Goal: Information Seeking & Learning: Learn about a topic

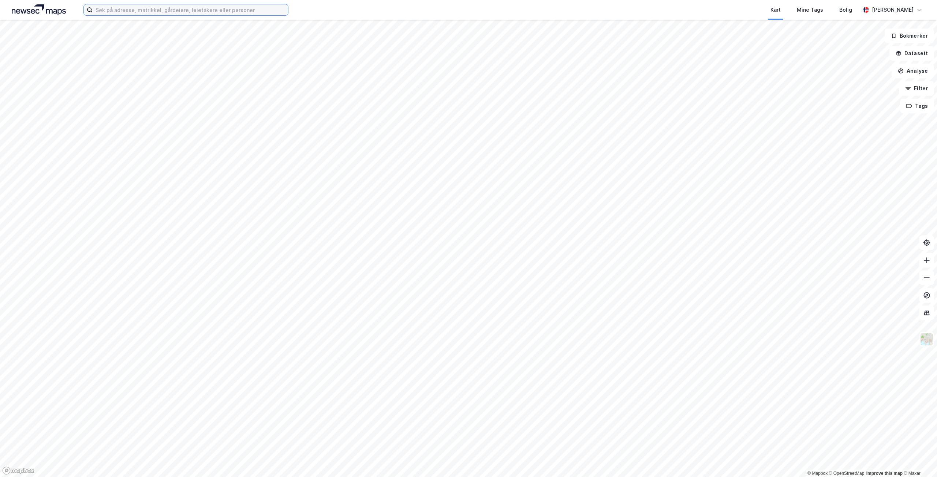
click at [207, 14] on input at bounding box center [190, 9] width 195 height 11
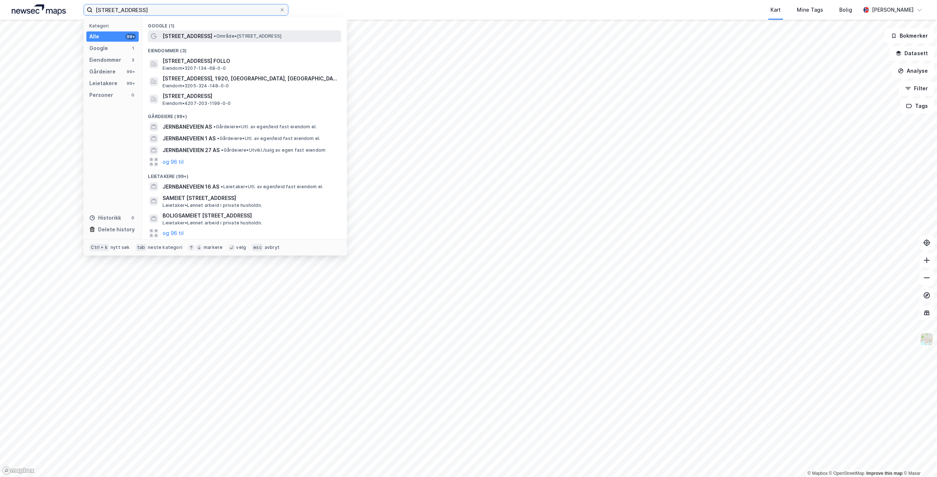
type input "[STREET_ADDRESS]"
click at [249, 35] on span "• Område • [STREET_ADDRESS]" at bounding box center [248, 36] width 68 height 6
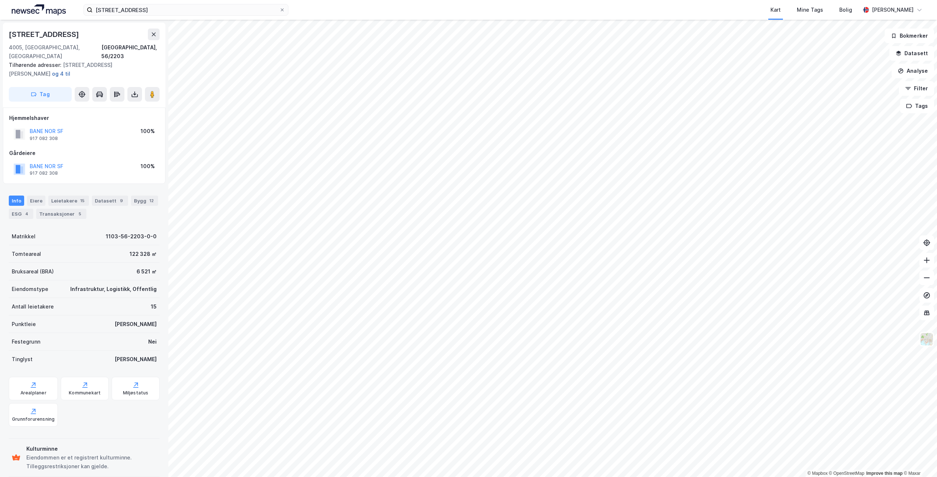
click at [0, 0] on button "og 4 til" at bounding box center [0, 0] width 0 height 0
click at [136, 196] on div "Bygg 12" at bounding box center [144, 201] width 27 height 10
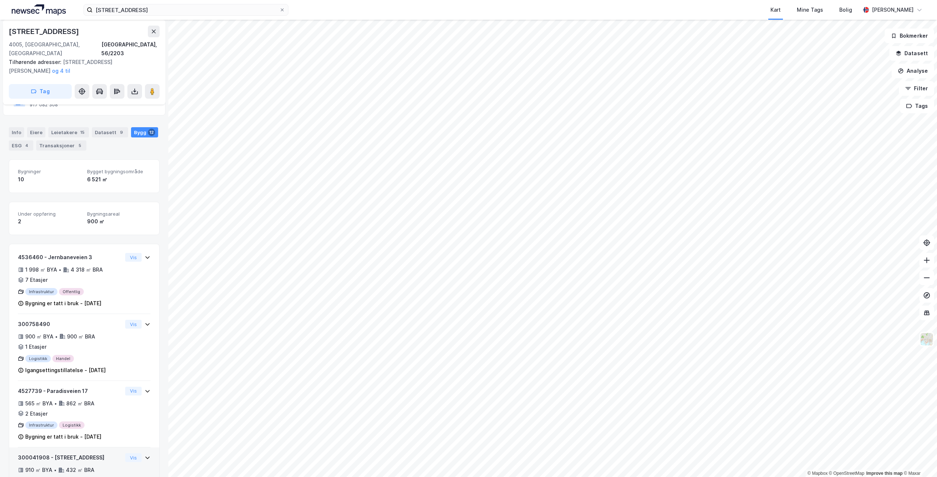
scroll to position [57, 0]
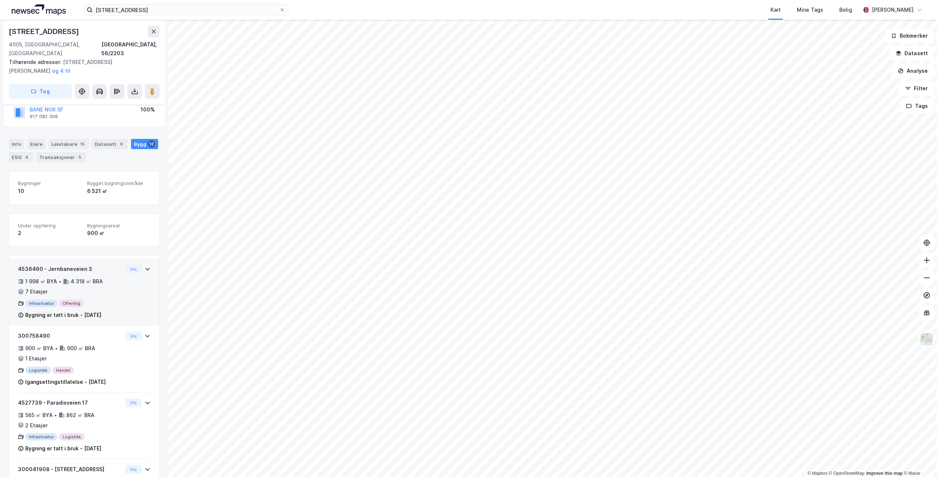
click at [129, 289] on div "4536460 - Jernbaneveien 3 1 998 ㎡ BYA • 4 318 ㎡ BRA • 7 Etasjer Infrastruktur O…" at bounding box center [84, 295] width 132 height 61
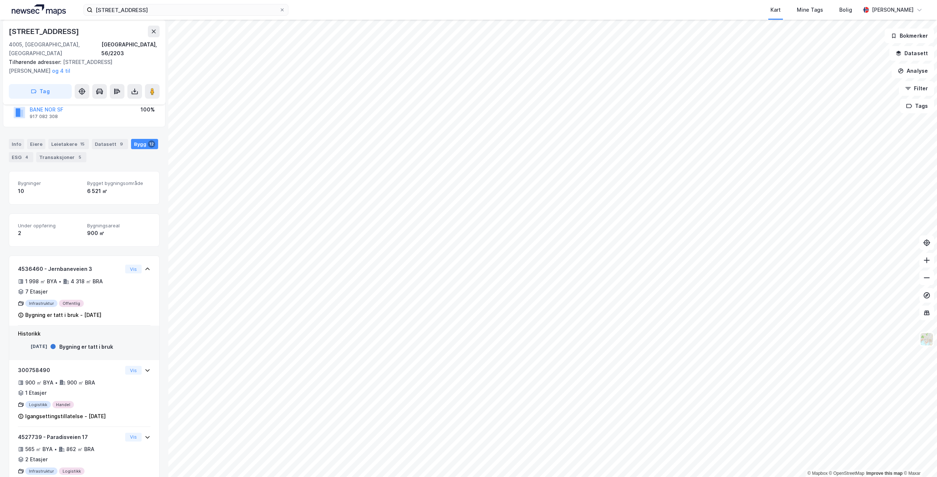
scroll to position [92, 0]
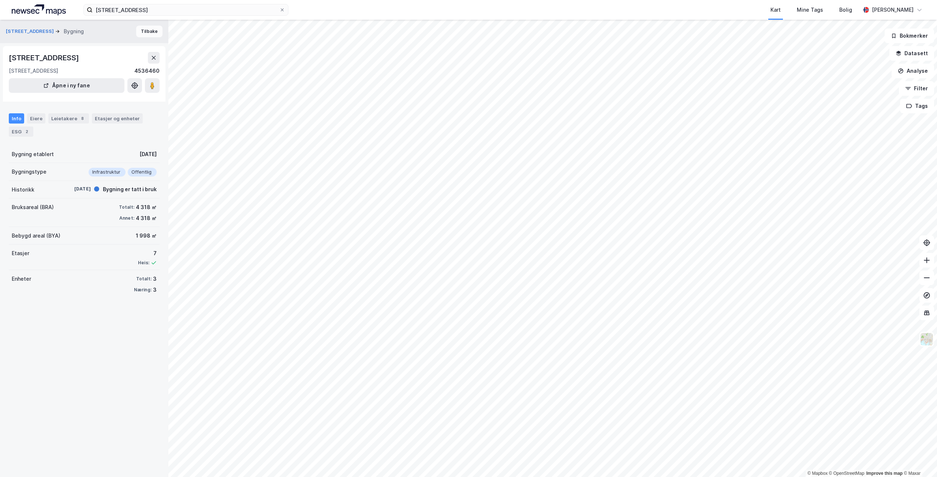
click at [143, 31] on button "Tilbake" at bounding box center [149, 32] width 26 height 12
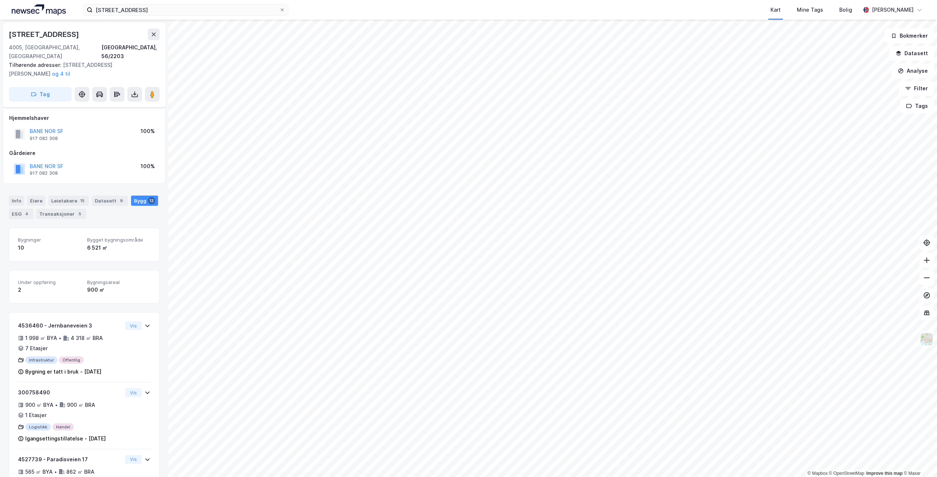
scroll to position [92, 0]
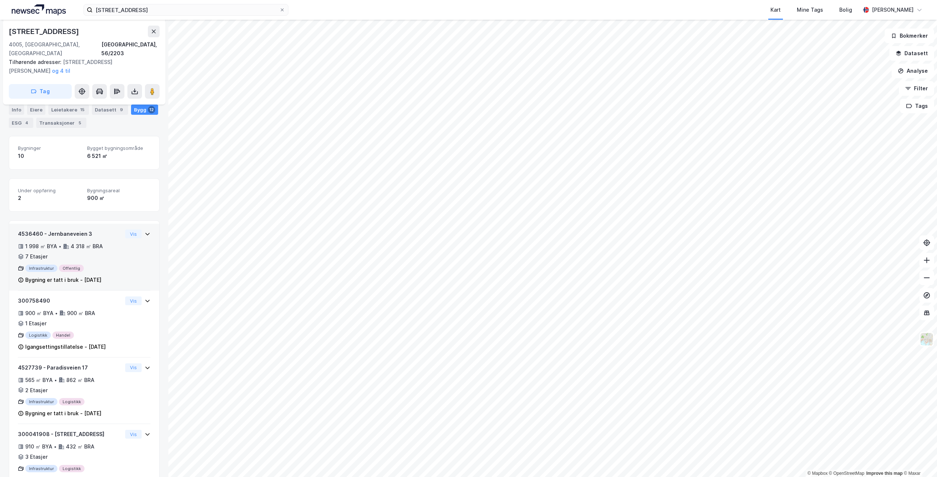
click at [104, 246] on div "1 998 ㎡ BYA • 4 318 ㎡ BRA • 7 Etasjer" at bounding box center [70, 251] width 104 height 19
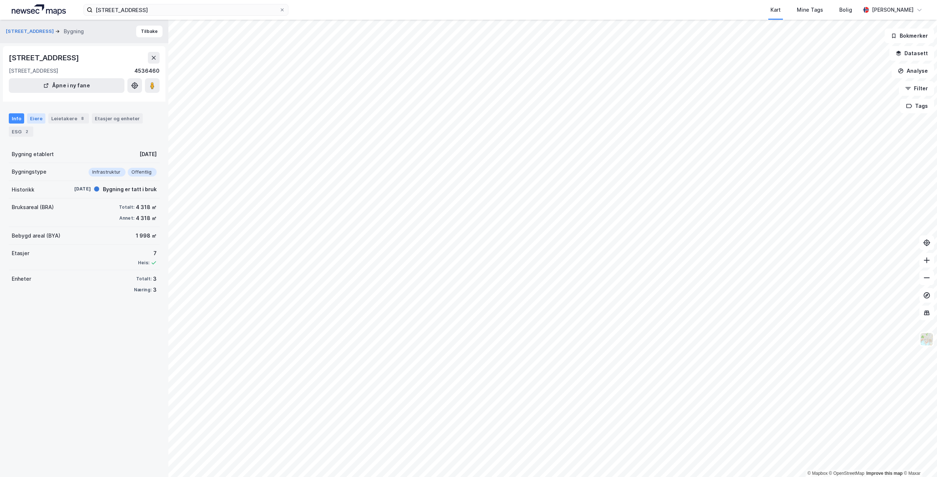
click at [40, 121] on div "Eiere" at bounding box center [36, 118] width 18 height 10
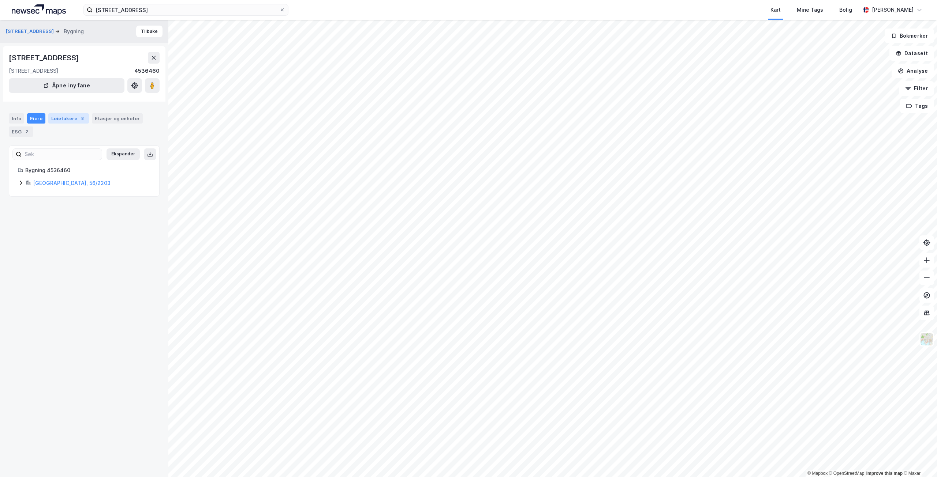
click at [57, 120] on div "Leietakere 8" at bounding box center [68, 118] width 41 height 10
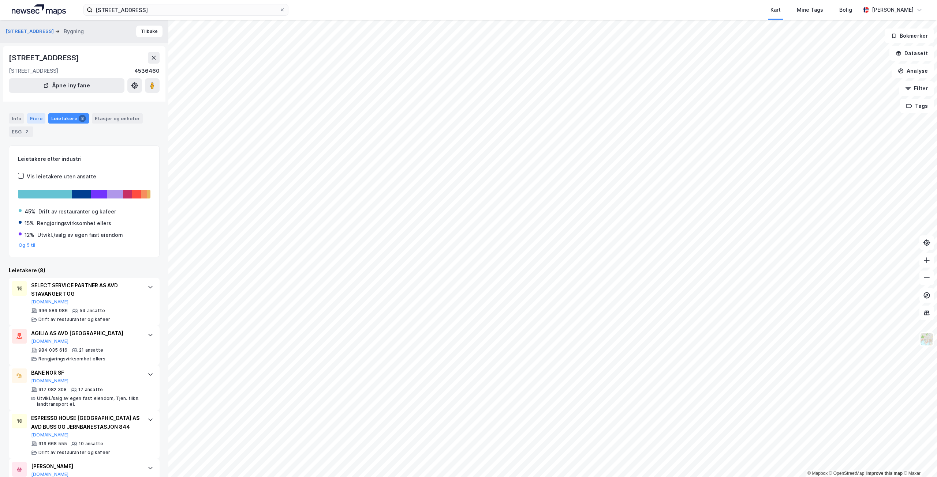
click at [39, 119] on div "Eiere" at bounding box center [36, 118] width 18 height 10
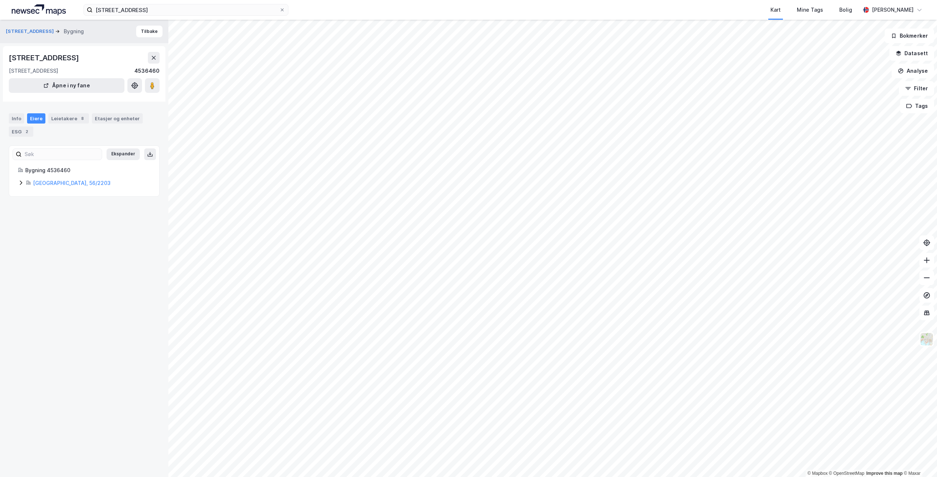
click at [22, 184] on icon at bounding box center [21, 183] width 6 height 6
click at [22, 135] on div "ESG 2" at bounding box center [21, 132] width 25 height 10
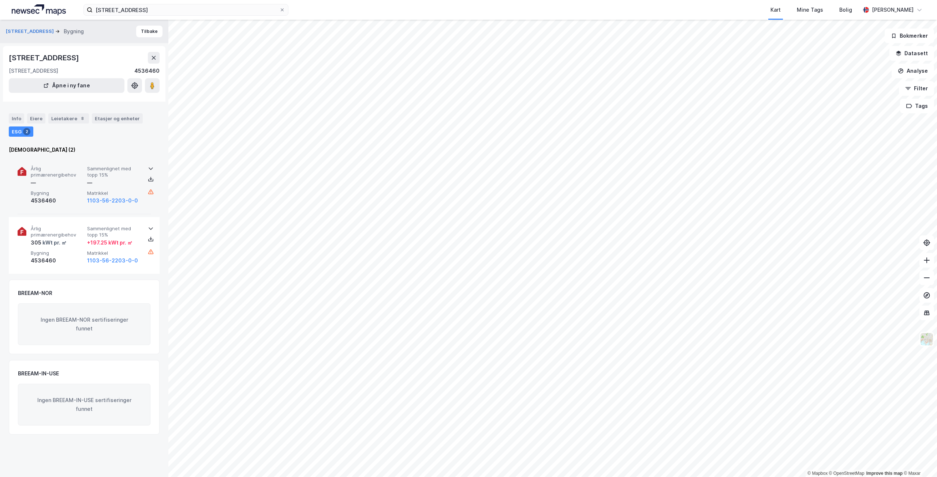
click at [134, 181] on div "—" at bounding box center [113, 183] width 53 height 9
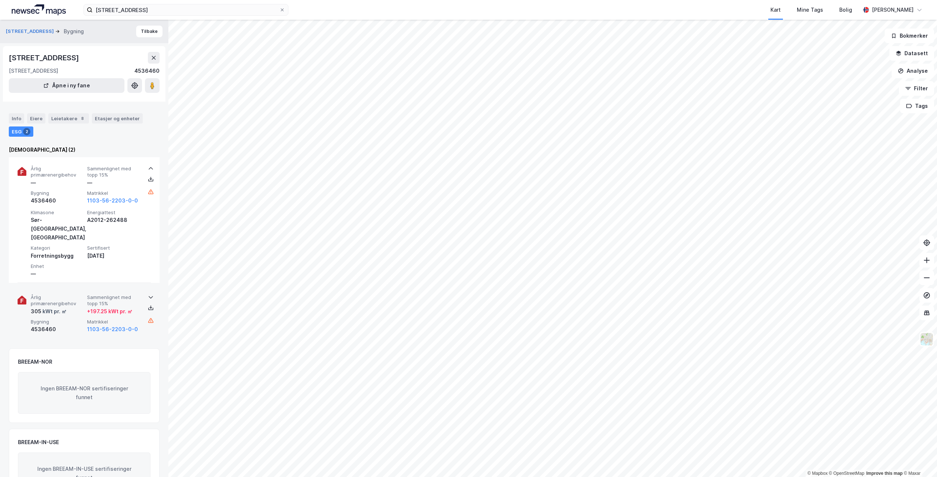
click at [71, 294] on span "Årlig primærenergibehov" at bounding box center [57, 300] width 53 height 13
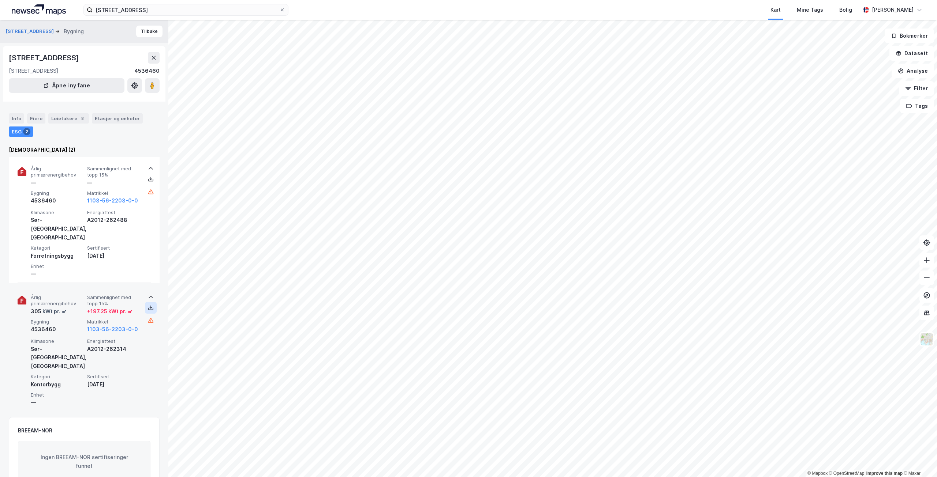
click at [148, 305] on icon at bounding box center [151, 308] width 6 height 6
